Goal: Obtain resource: Download file/media

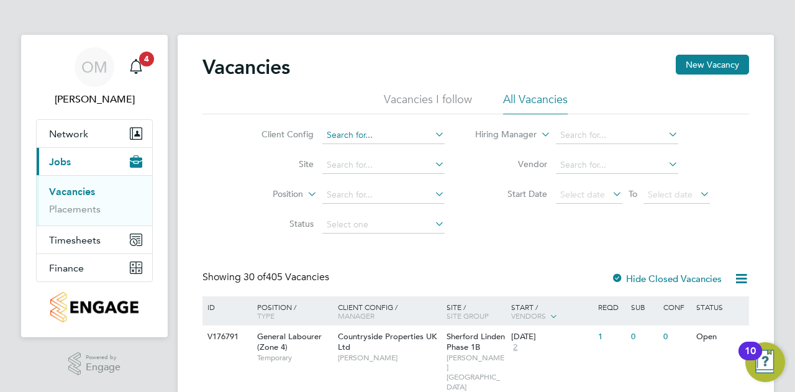
click at [399, 136] on input at bounding box center [383, 135] width 122 height 17
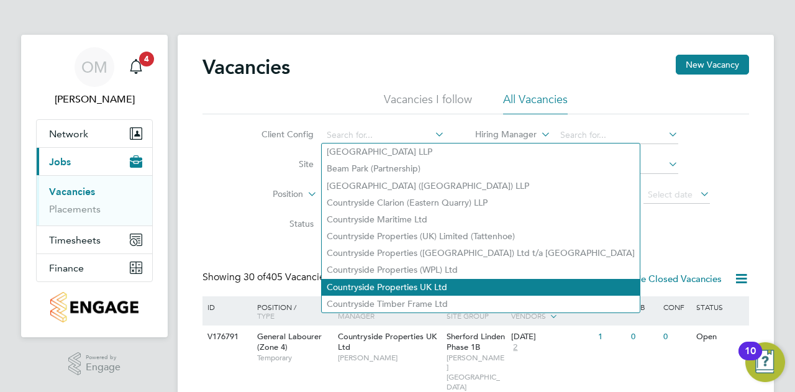
click at [412, 281] on li "Countryside Properties UK Ltd" at bounding box center [481, 287] width 318 height 17
type input "Countryside Properties UK Ltd"
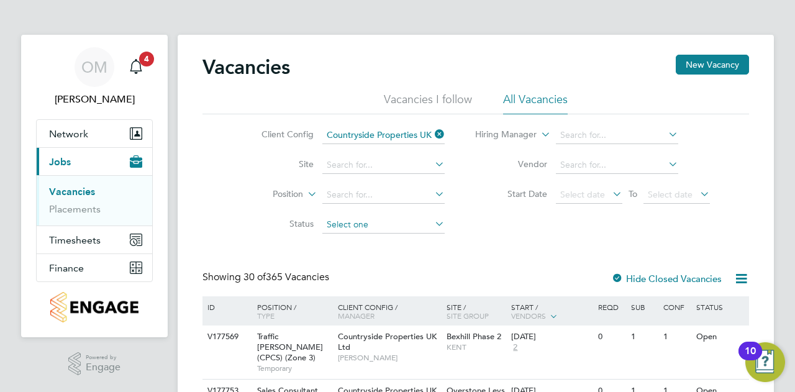
click at [407, 222] on input at bounding box center [383, 224] width 122 height 17
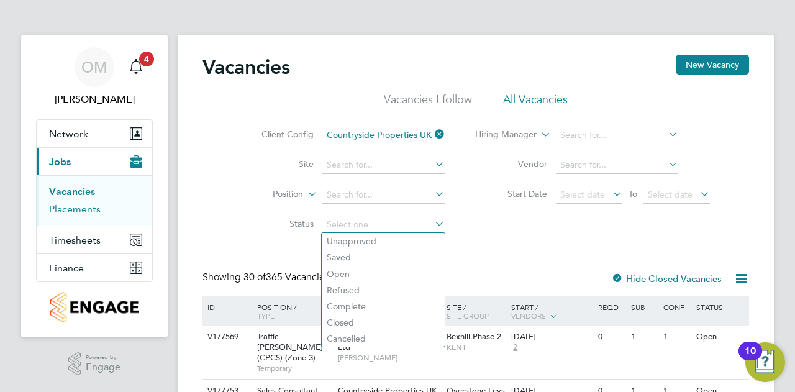
click at [89, 209] on link "Placements" at bounding box center [75, 209] width 52 height 12
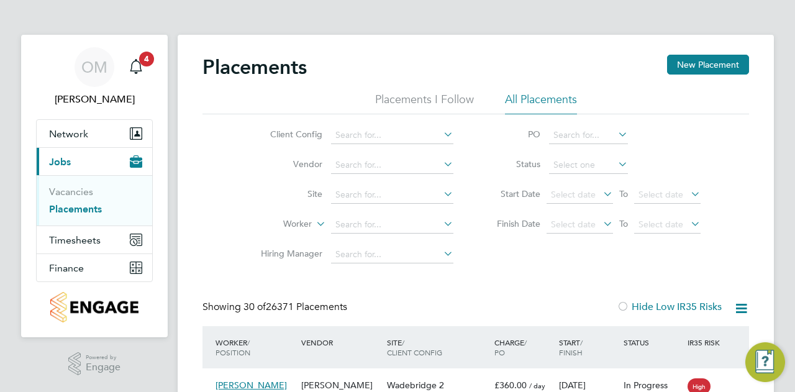
click at [342, 135] on input at bounding box center [392, 135] width 122 height 17
click at [394, 285] on li "Countryside Properties UK Ltd" at bounding box center [490, 287] width 318 height 17
type input "Countryside Properties UK Ltd"
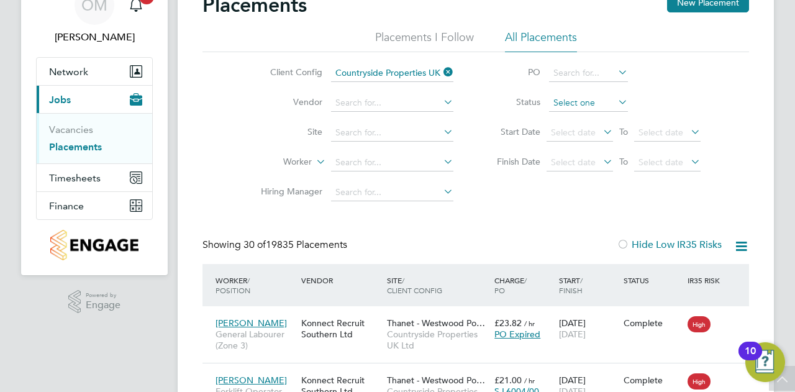
click at [578, 100] on input at bounding box center [588, 102] width 79 height 17
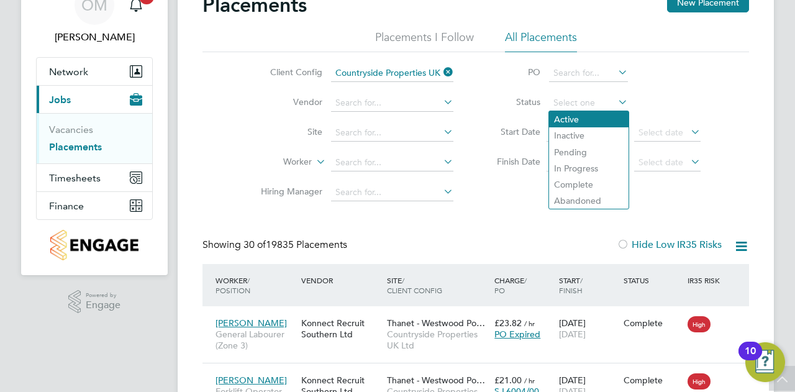
click at [569, 120] on li "Active" at bounding box center [589, 119] width 80 height 16
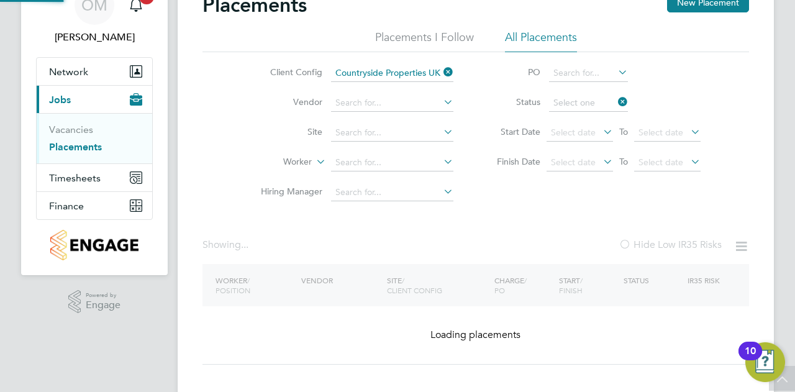
type input "Active"
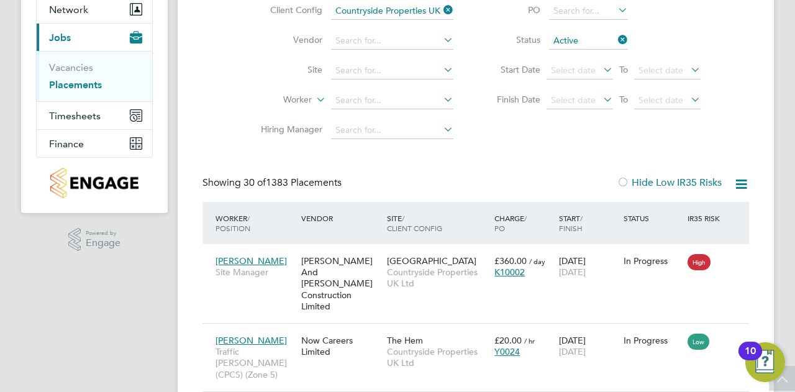
click at [747, 182] on icon at bounding box center [742, 184] width 16 height 16
click at [717, 211] on li "Download Placements Report" at bounding box center [680, 213] width 132 height 17
